Goal: Task Accomplishment & Management: Manage account settings

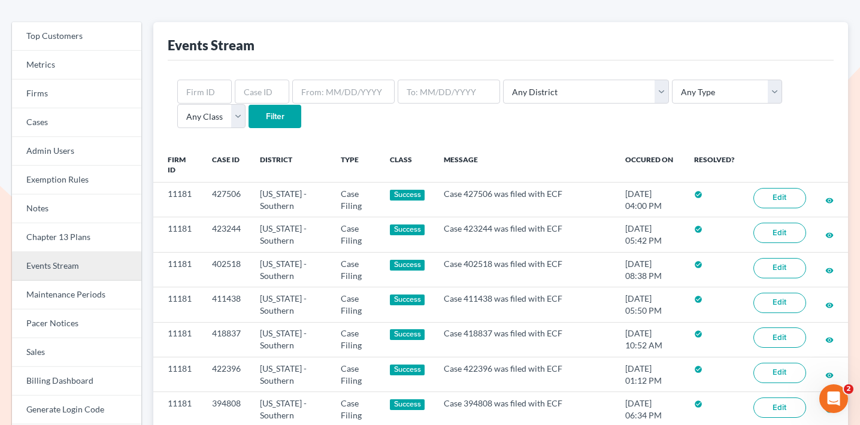
scroll to position [57, 0]
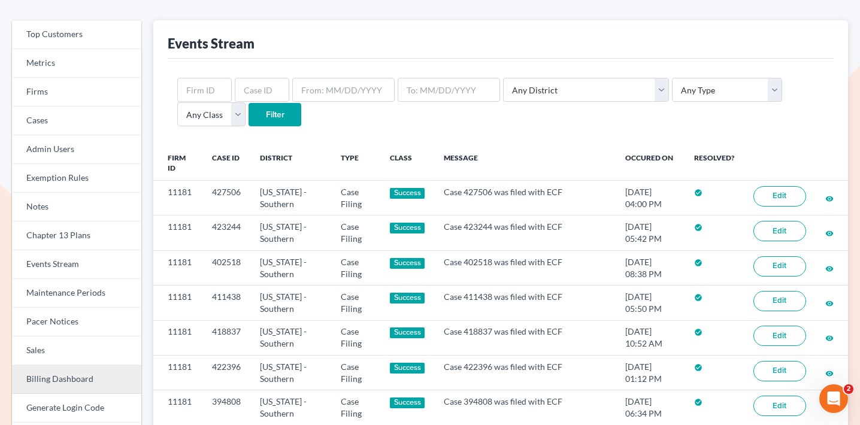
click at [74, 373] on link "Billing Dashboard" at bounding box center [76, 379] width 129 height 29
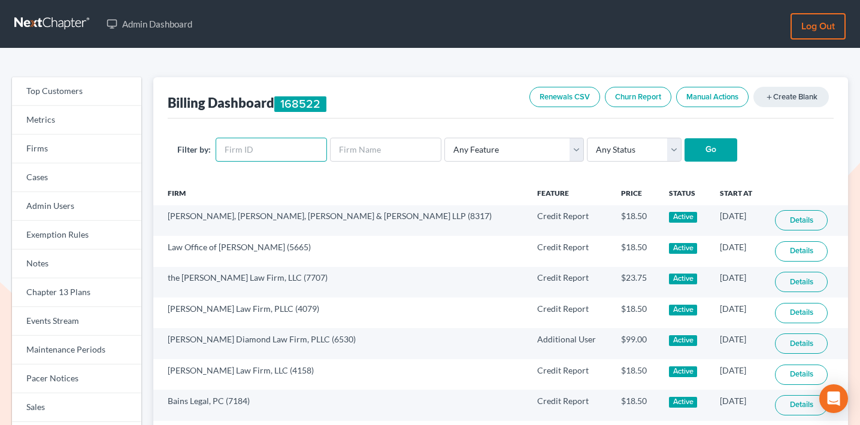
click at [241, 154] on input "text" at bounding box center [271, 150] width 111 height 24
paste input "11181"
type input "11181"
click at [629, 144] on select "Any Status Active Inactive Pending Expired Error Pending Charges" at bounding box center [634, 150] width 95 height 24
select select "active"
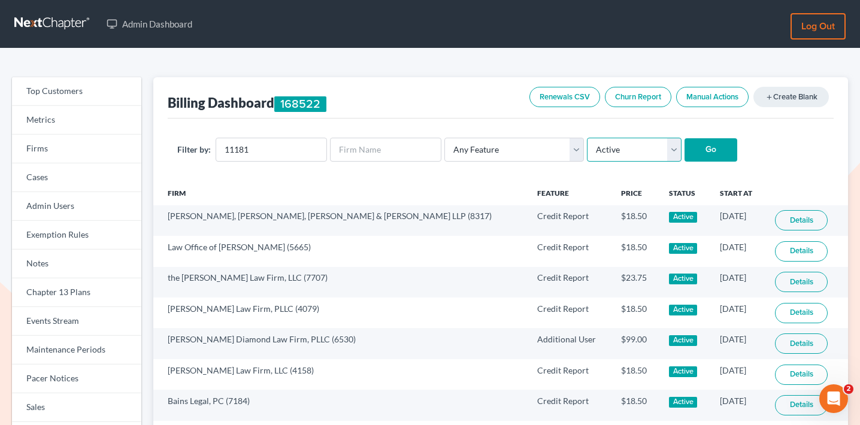
click at [587, 138] on select "Any Status Active Inactive Pending Expired Error Pending Charges" at bounding box center [634, 150] width 95 height 24
click at [684, 154] on input "Go" at bounding box center [710, 150] width 53 height 24
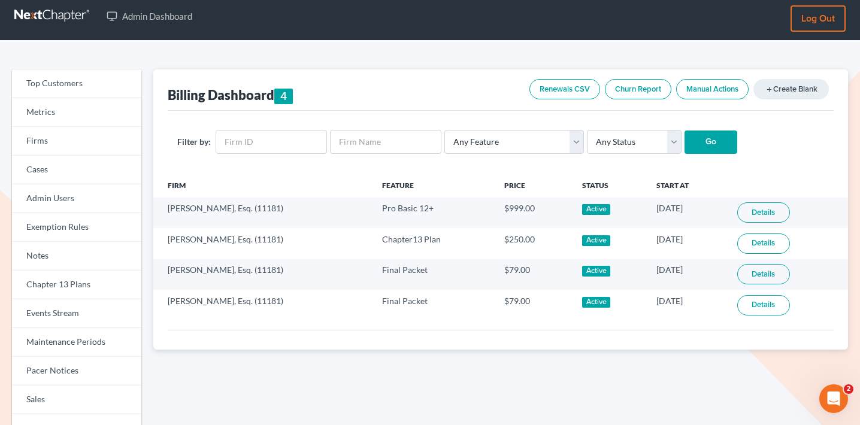
scroll to position [26, 0]
